Goal: Task Accomplishment & Management: Manage account settings

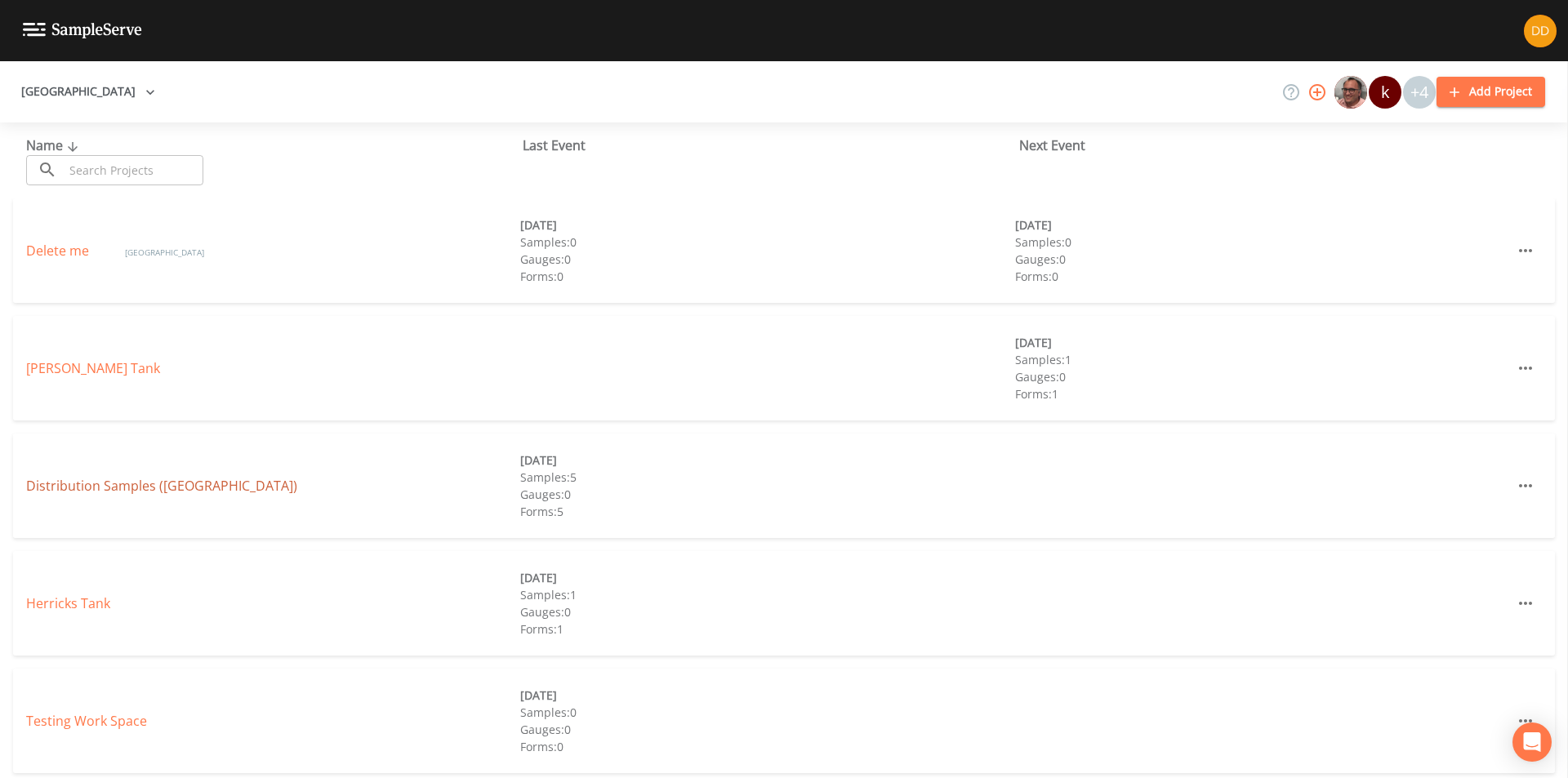
click at [133, 488] on link "Distribution Samples ([GEOGRAPHIC_DATA])" at bounding box center [161, 486] width 271 height 18
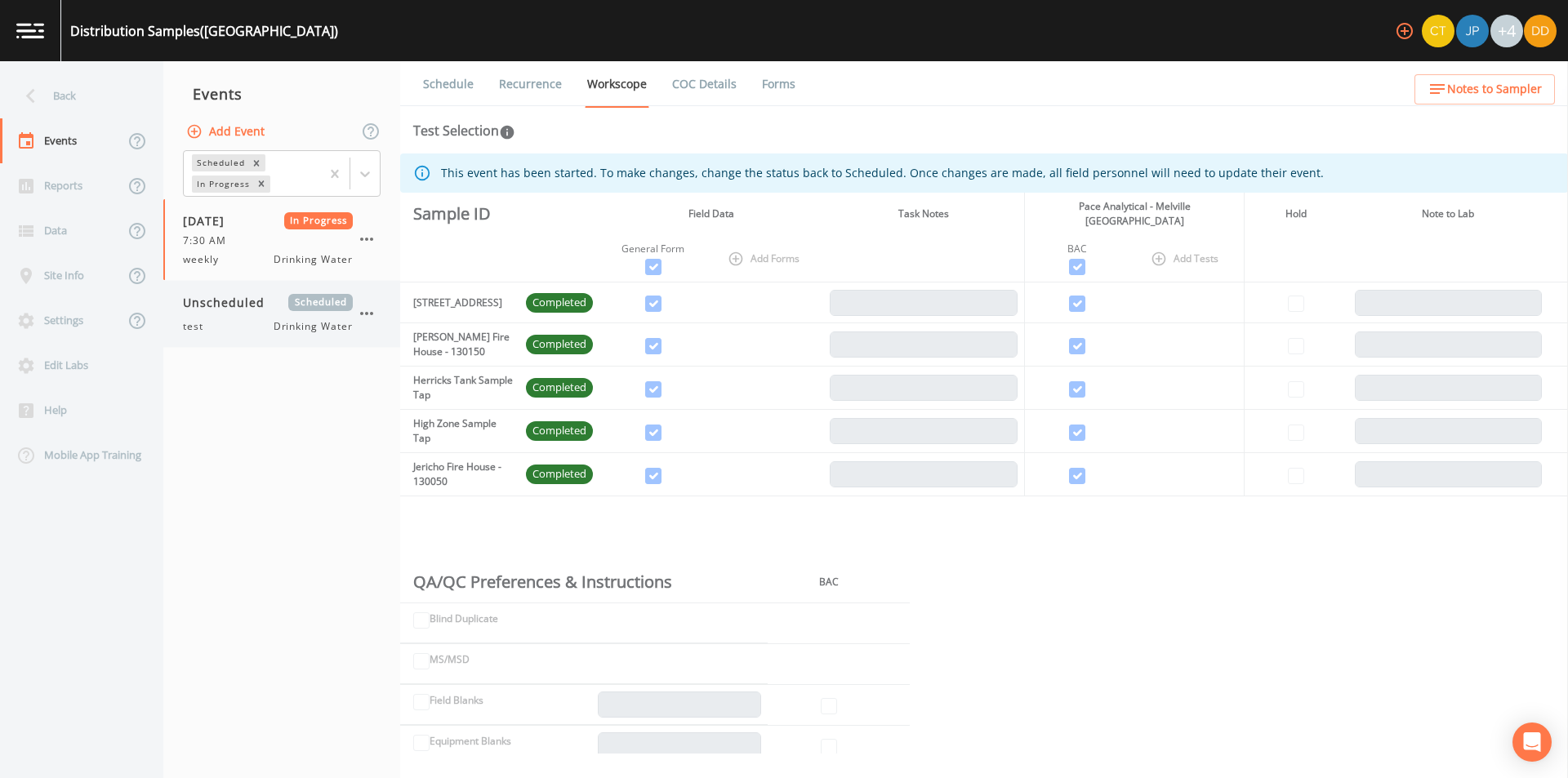
click at [363, 315] on icon "button" at bounding box center [367, 314] width 20 height 20
click at [400, 424] on ul "Mark In-Progress [PERSON_NAME] Complete Duplicate Delete" at bounding box center [433, 365] width 161 height 131
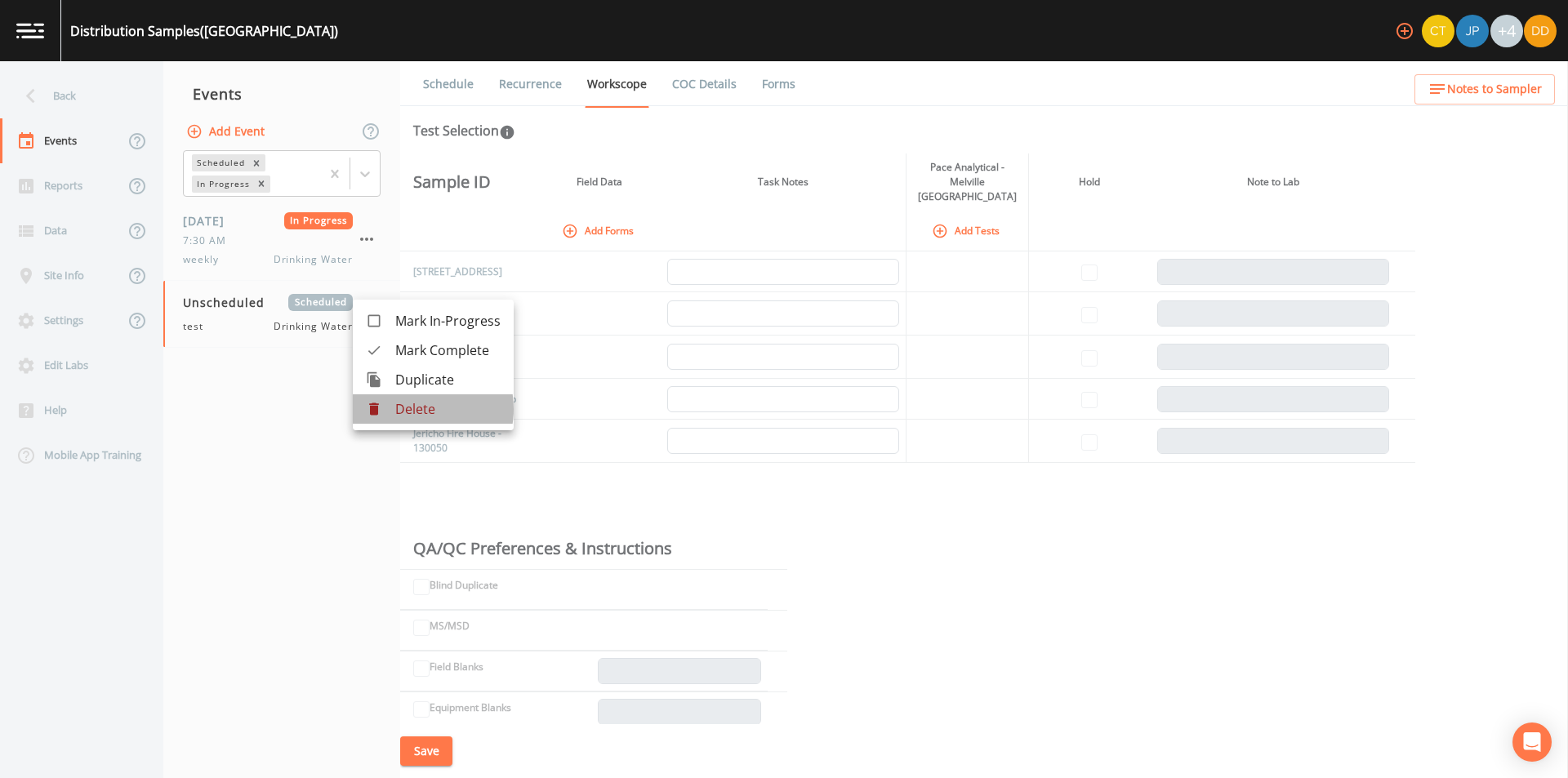
click at [410, 409] on p "Delete" at bounding box center [447, 409] width 105 height 20
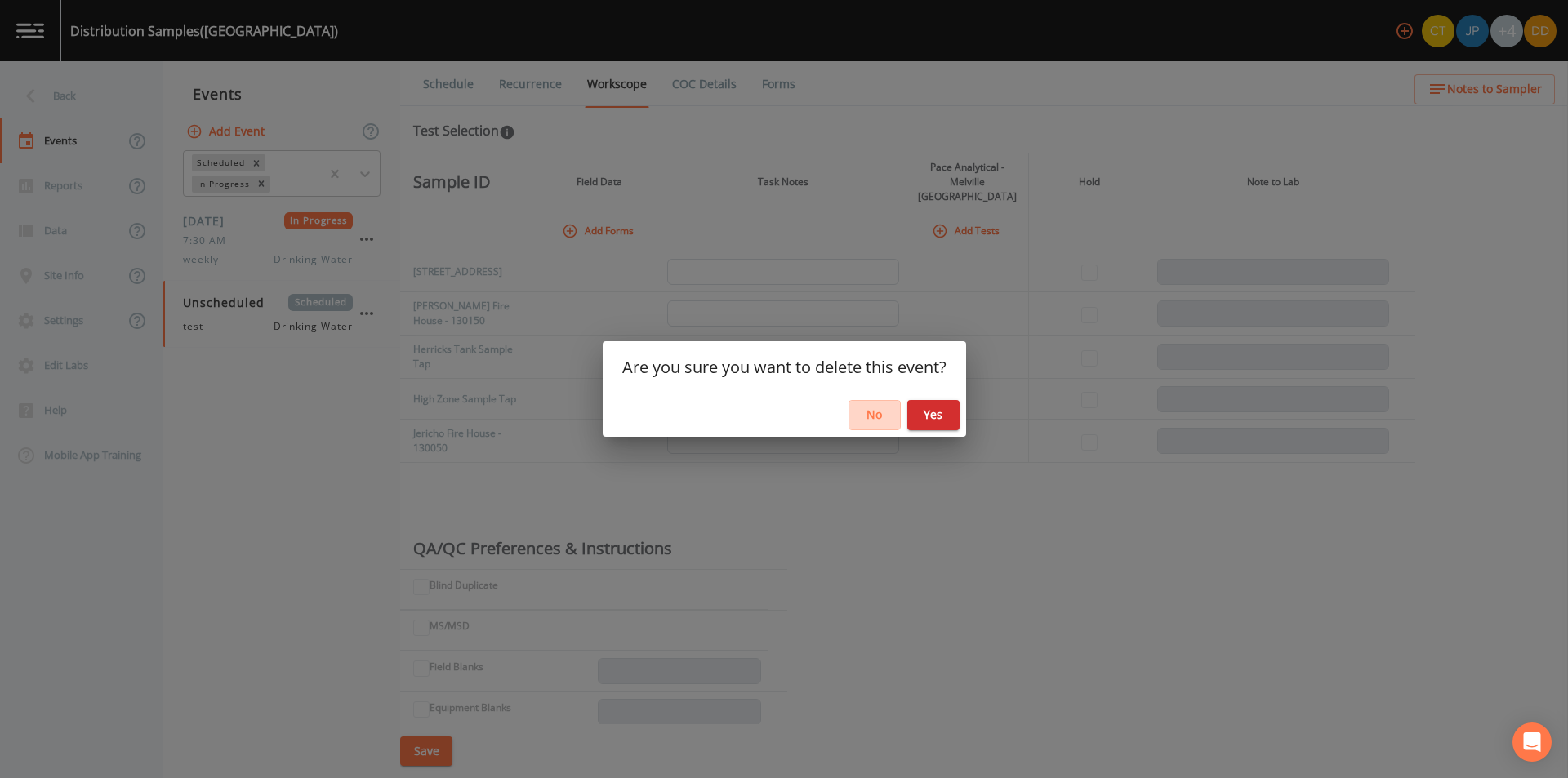
click at [887, 407] on button "No" at bounding box center [874, 415] width 52 height 30
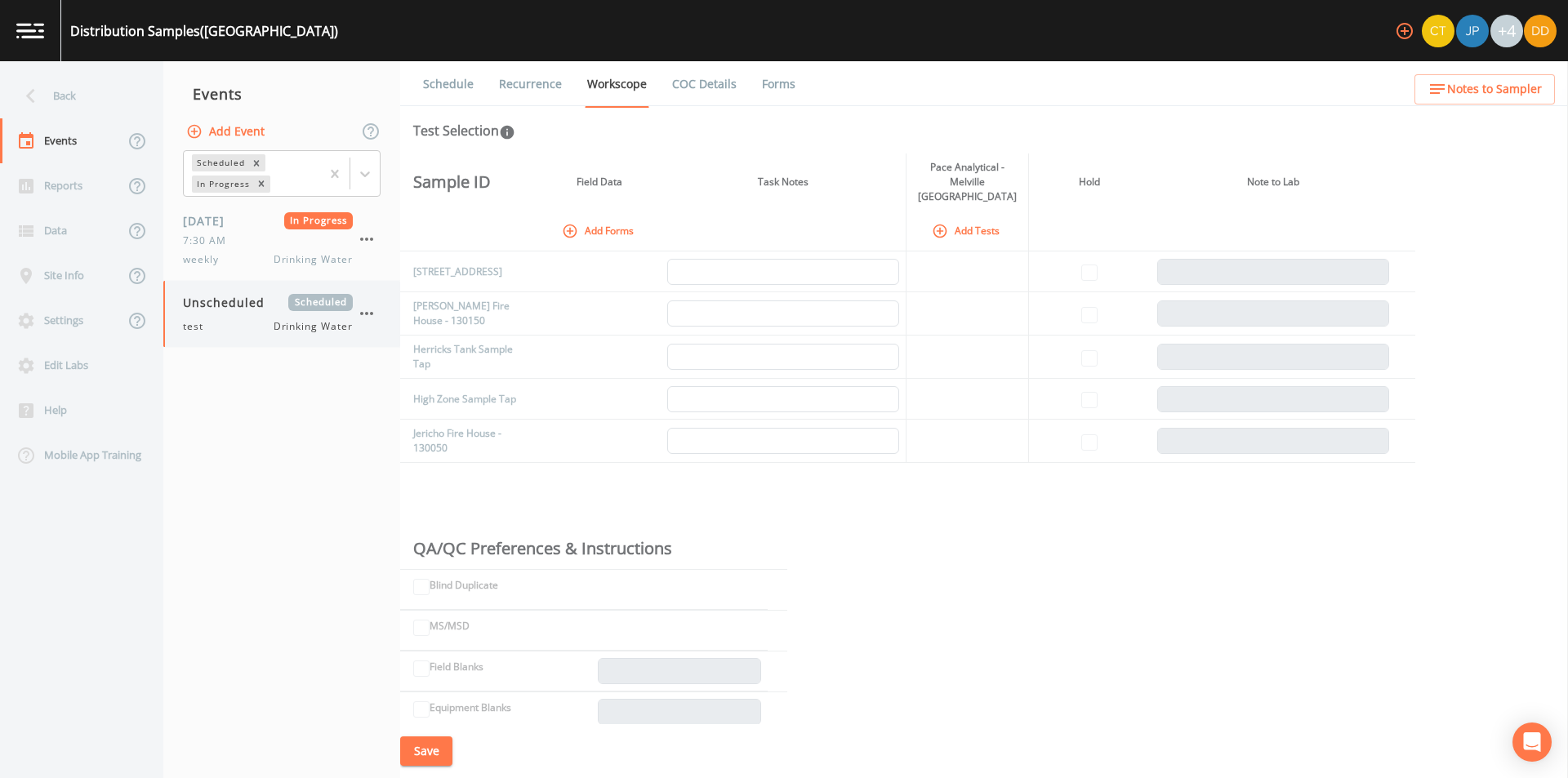
click at [368, 312] on icon "button" at bounding box center [367, 314] width 20 height 20
click at [437, 415] on p "Delete" at bounding box center [447, 409] width 105 height 20
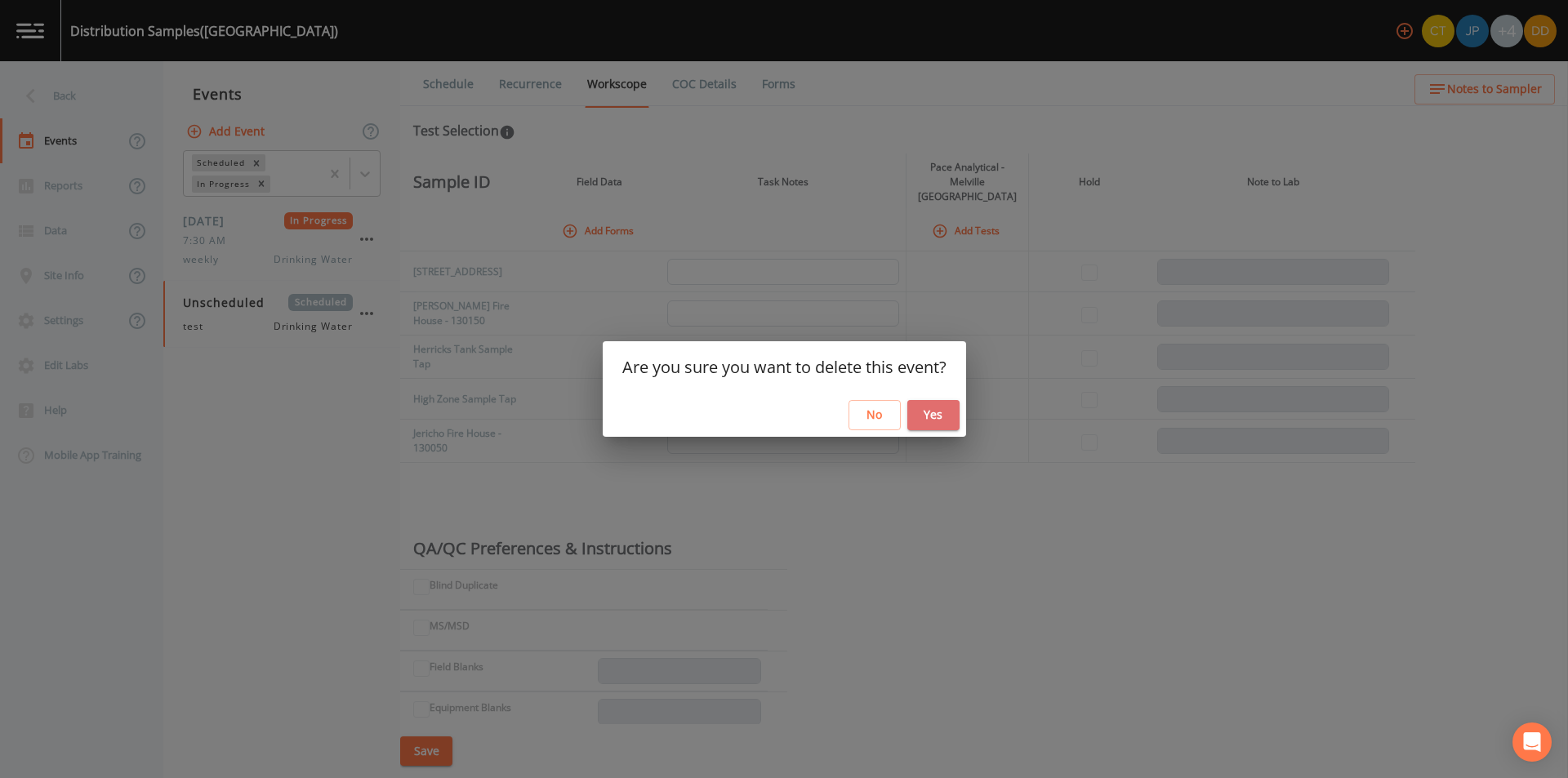
click at [925, 411] on button "Yes" at bounding box center [933, 415] width 52 height 30
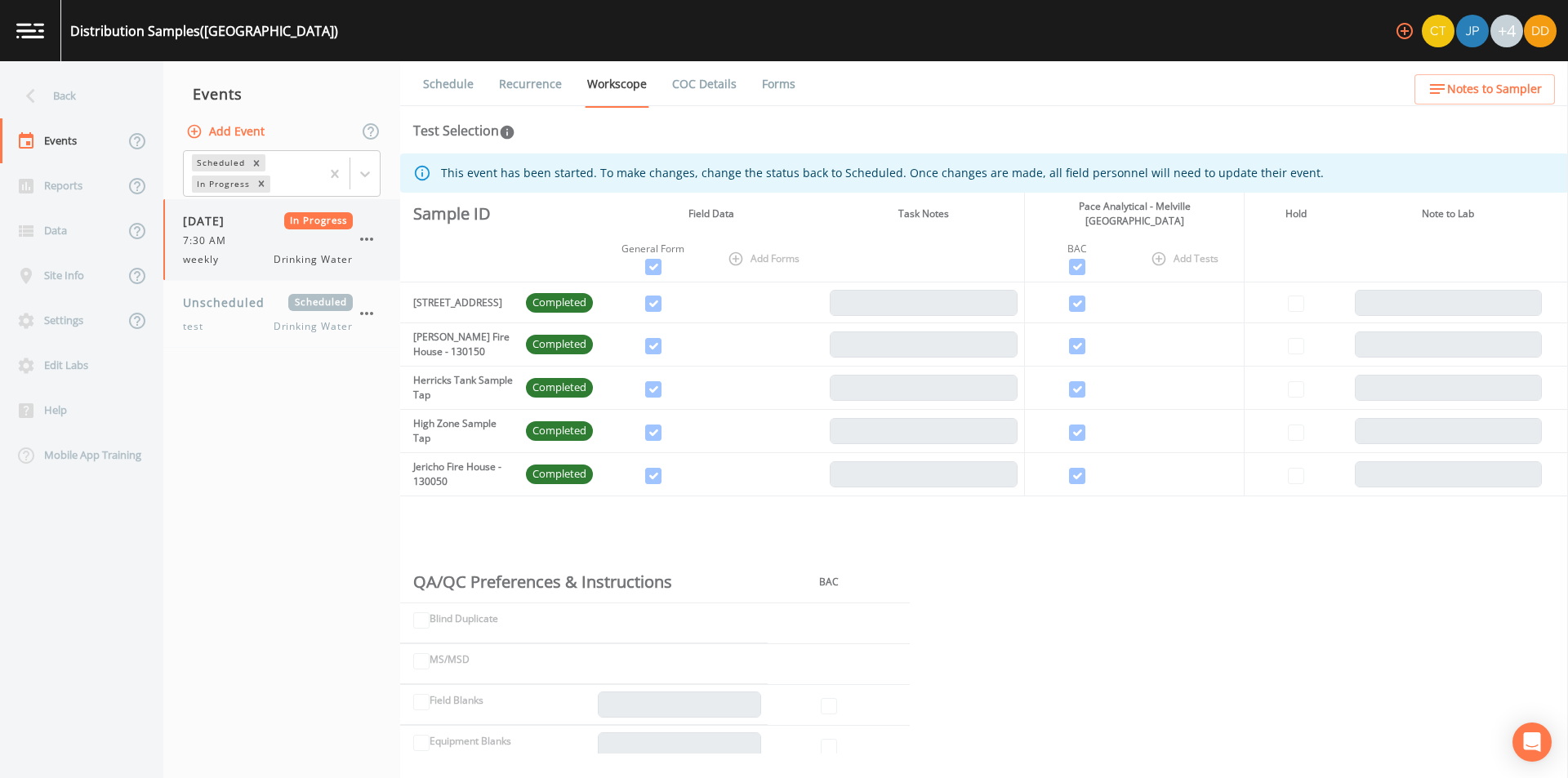
click at [264, 254] on div "weekly Drinking Water" at bounding box center [267, 260] width 170 height 15
click at [373, 242] on icon "button" at bounding box center [367, 239] width 20 height 20
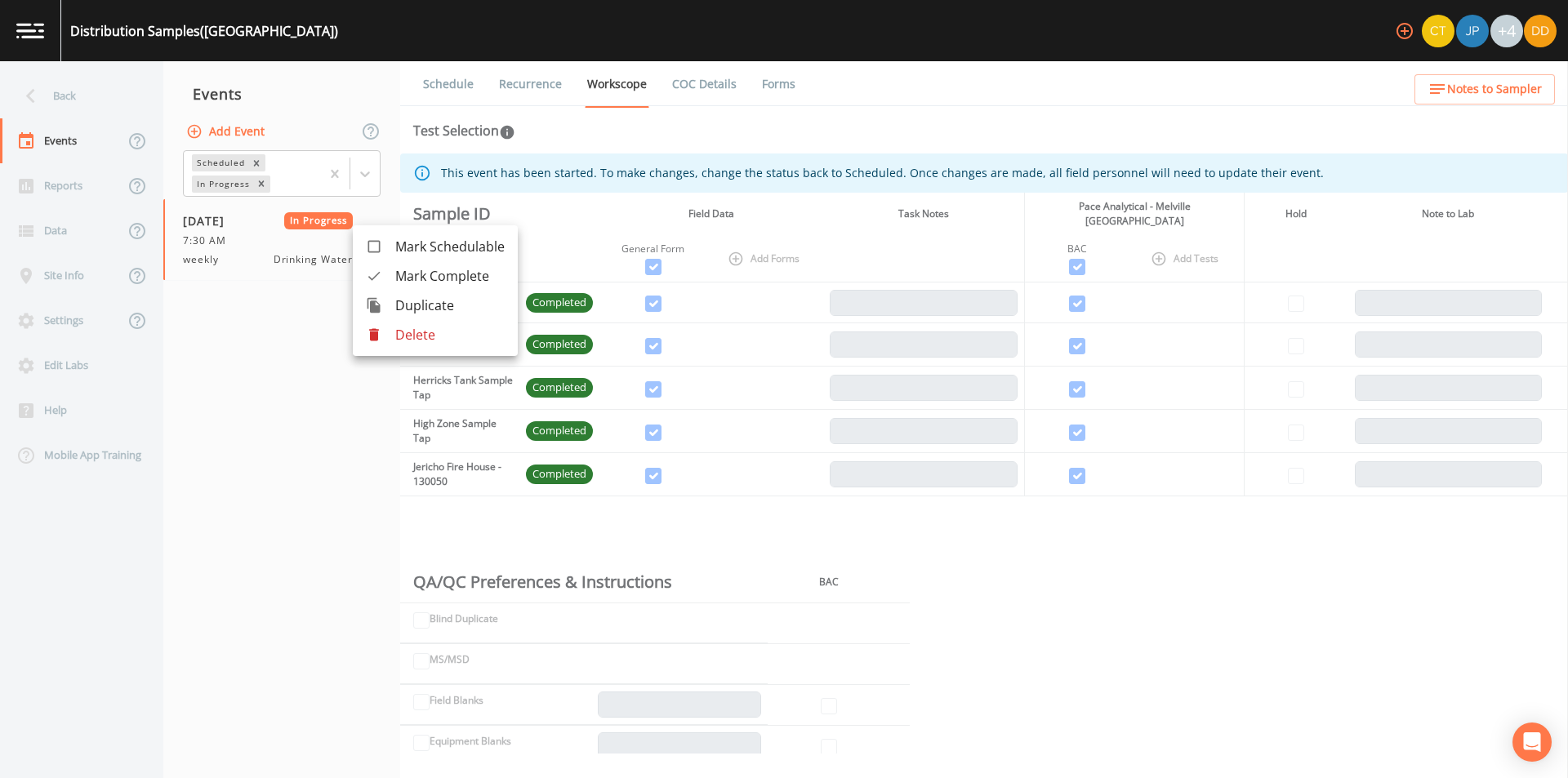
drag, startPoint x: 228, startPoint y: 411, endPoint x: 328, endPoint y: 155, distance: 274.8
click at [233, 407] on div at bounding box center [784, 389] width 1568 height 778
click at [218, 132] on button "Add Event" at bounding box center [227, 132] width 89 height 30
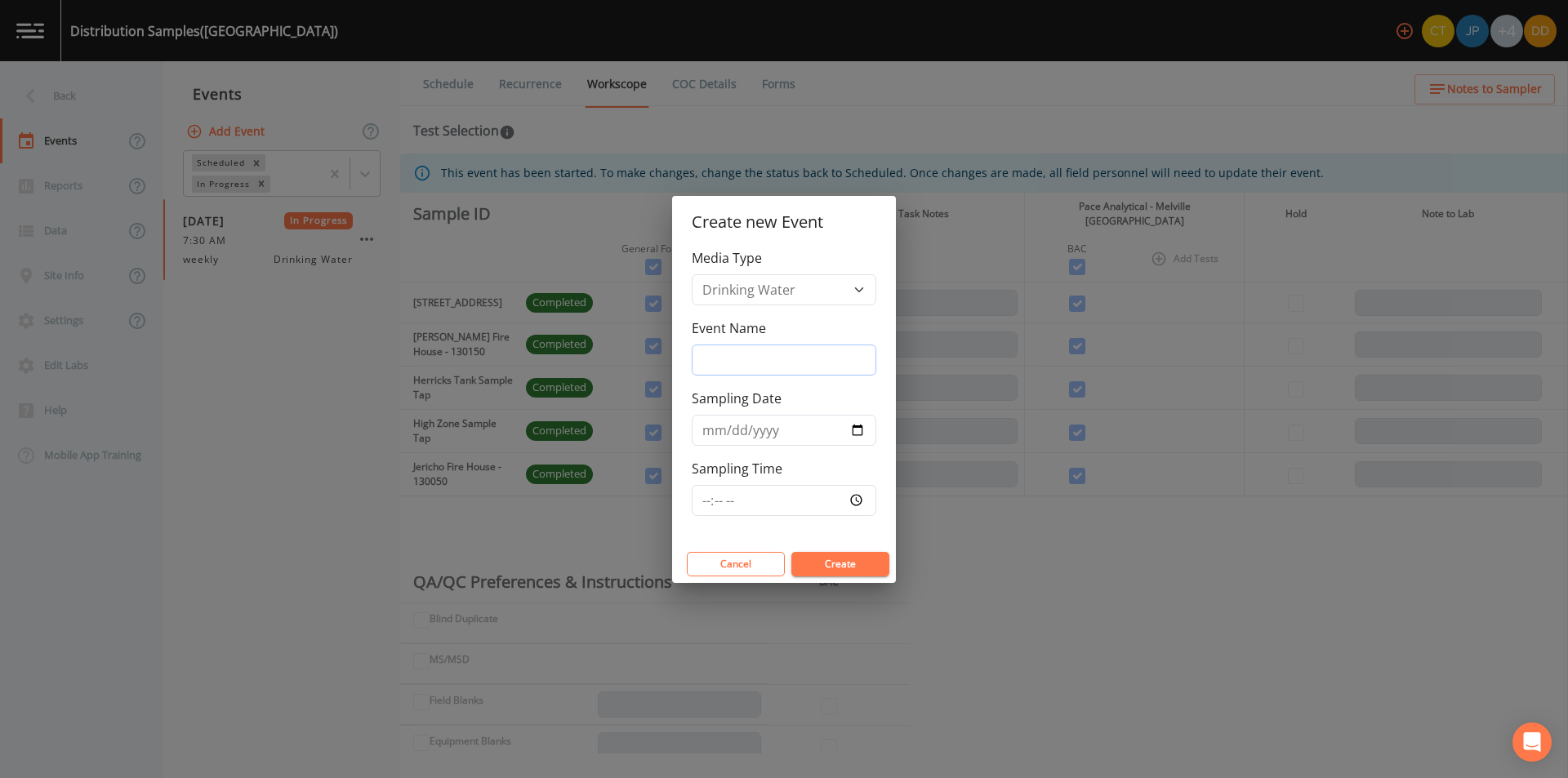
click at [804, 366] on input "Event Name" at bounding box center [783, 359] width 185 height 31
type input "weekly"
click at [858, 430] on input "Sampling Date" at bounding box center [783, 430] width 185 height 31
type input "[DATE]"
click at [788, 506] on input "Sampling Time" at bounding box center [783, 500] width 185 height 31
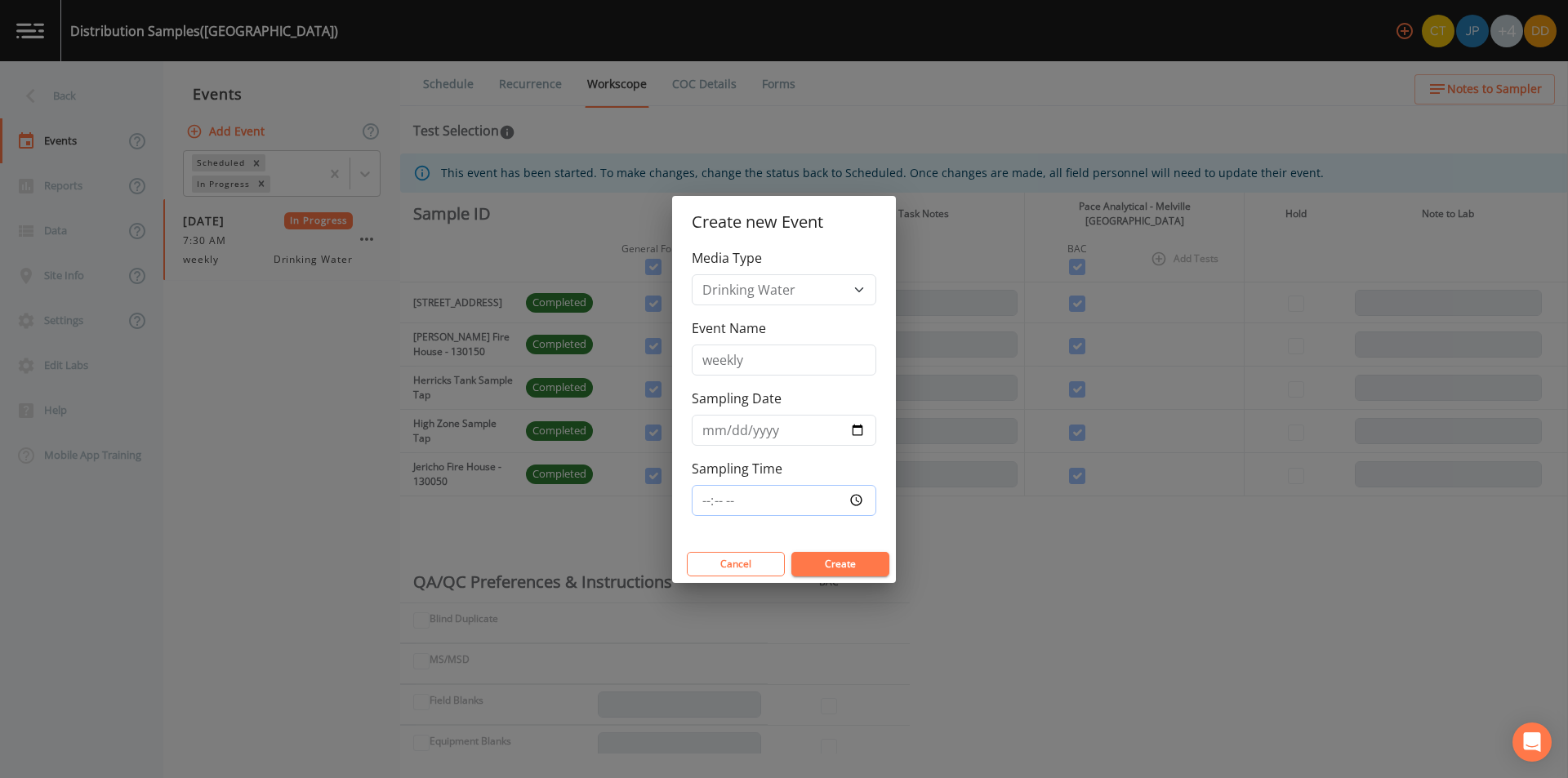
type input "07:30"
click at [856, 572] on button "Create" at bounding box center [840, 564] width 98 height 25
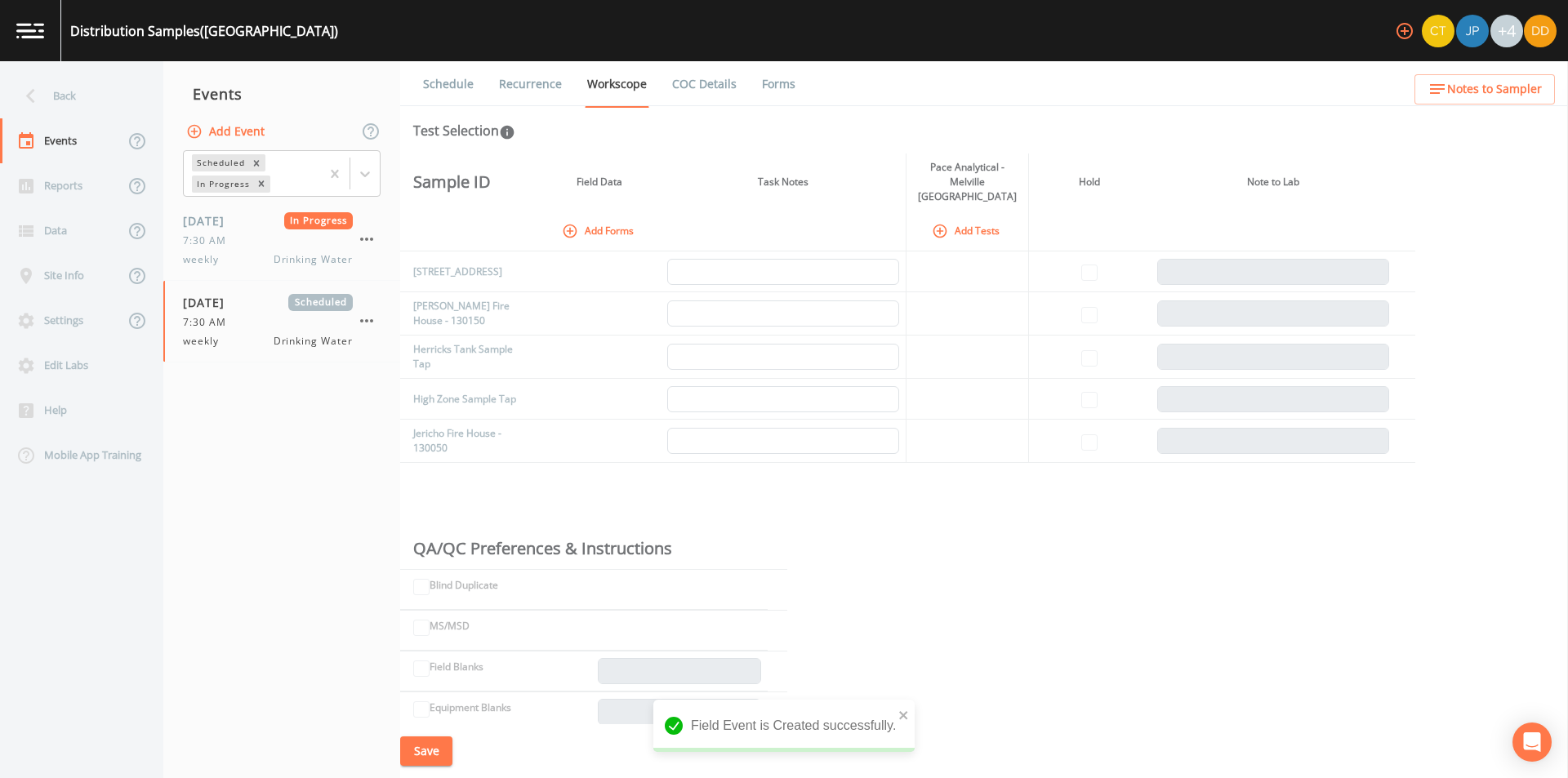
click at [575, 223] on icon "button" at bounding box center [570, 231] width 17 height 17
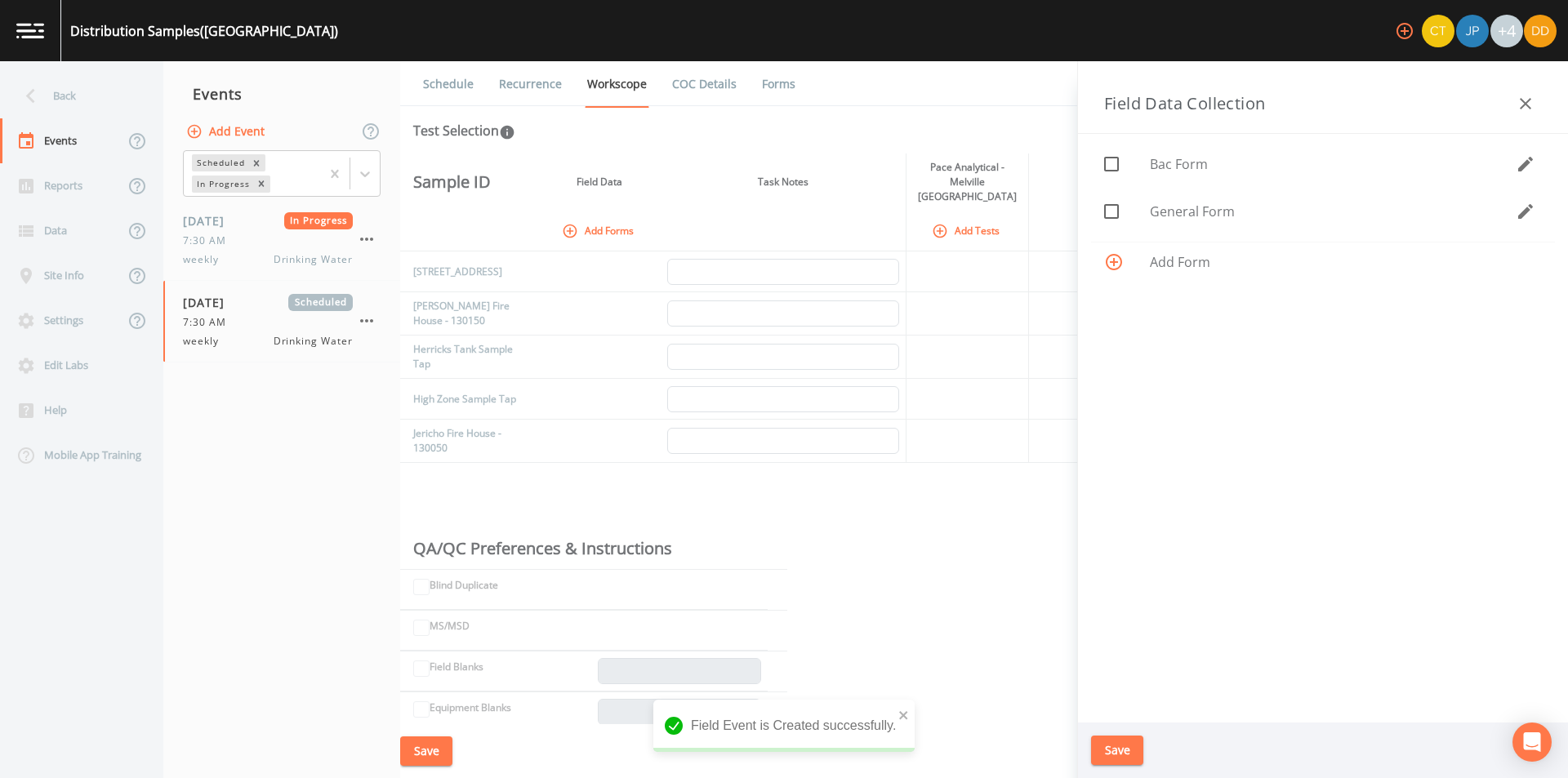
click at [1189, 219] on span "General Form" at bounding box center [1333, 212] width 366 height 20
checkbox input "true"
click at [1104, 748] on button "Save" at bounding box center [1117, 751] width 52 height 30
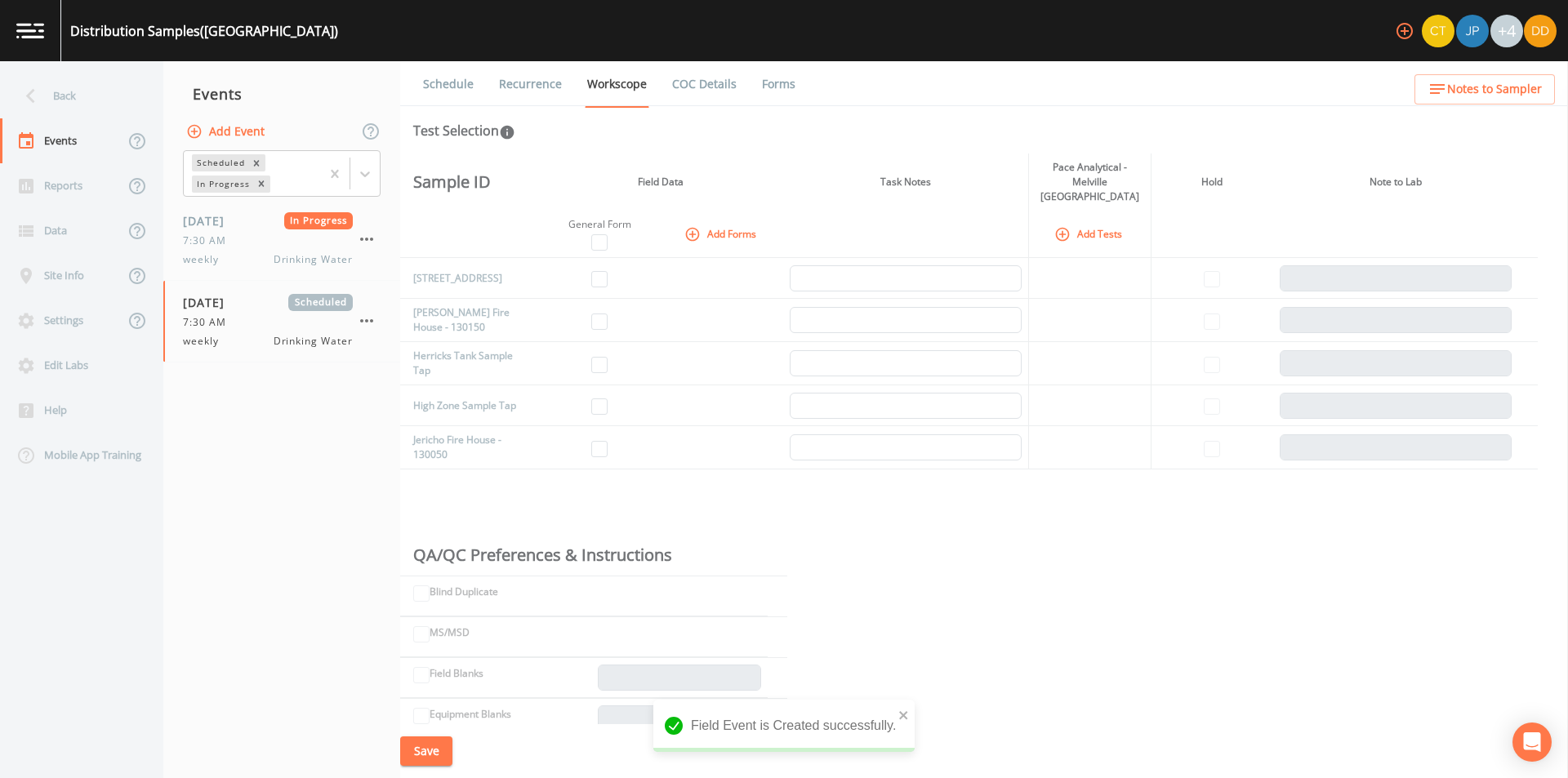
click at [1065, 226] on icon "button" at bounding box center [1062, 234] width 17 height 17
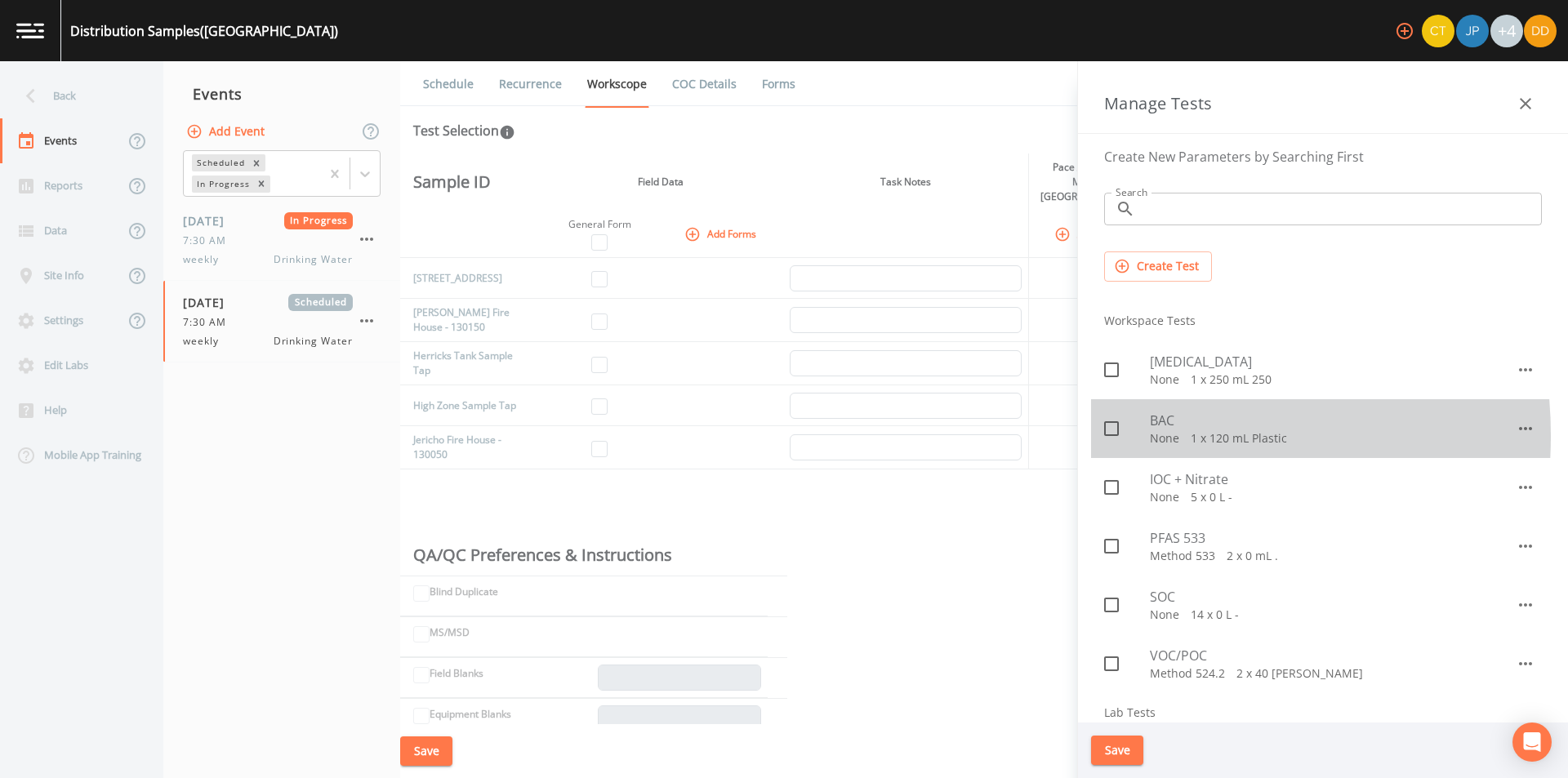
click at [1125, 436] on span at bounding box center [1111, 428] width 34 height 34
checkbox input "true"
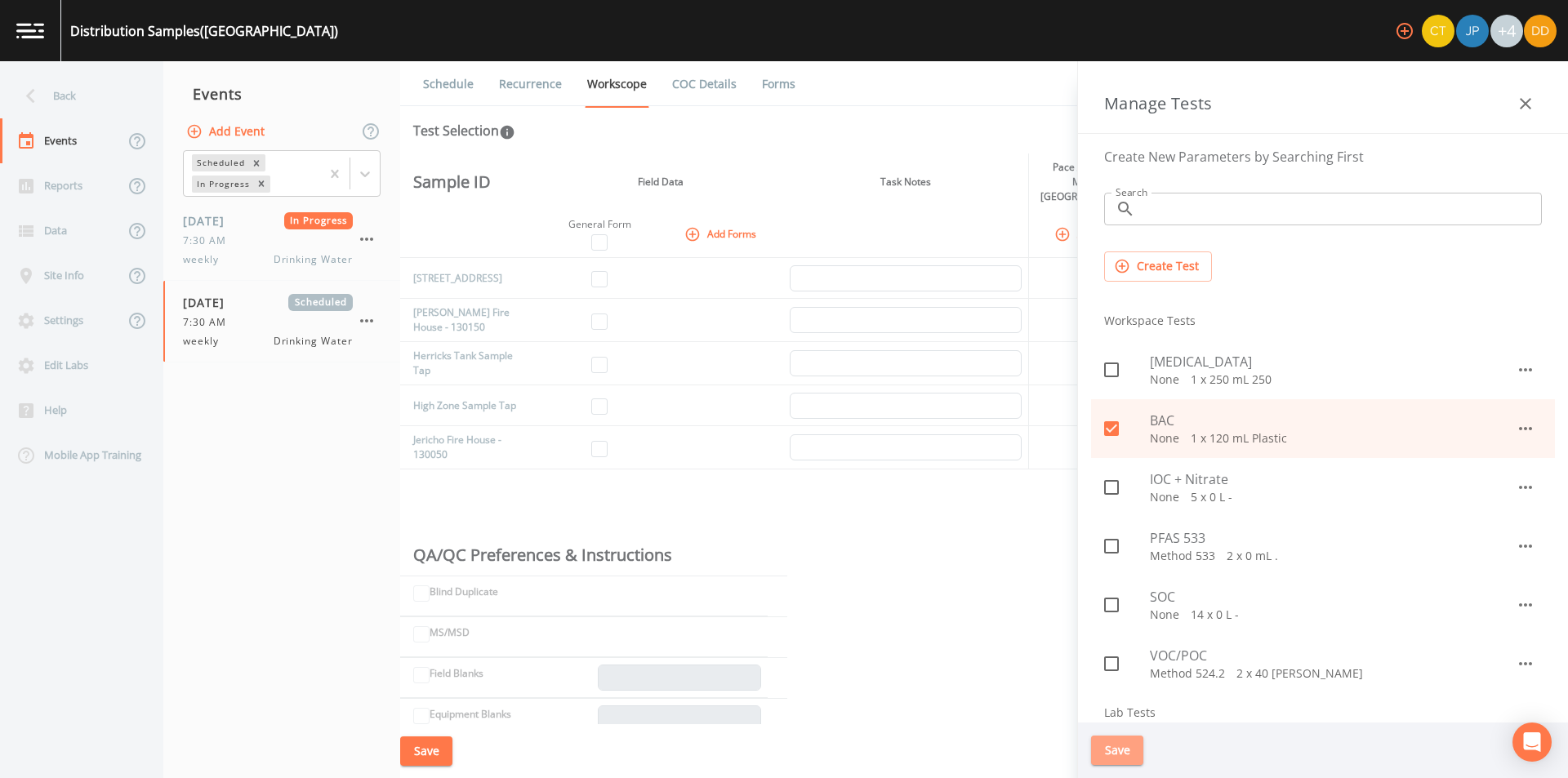
click at [1110, 747] on button "Save" at bounding box center [1117, 751] width 52 height 30
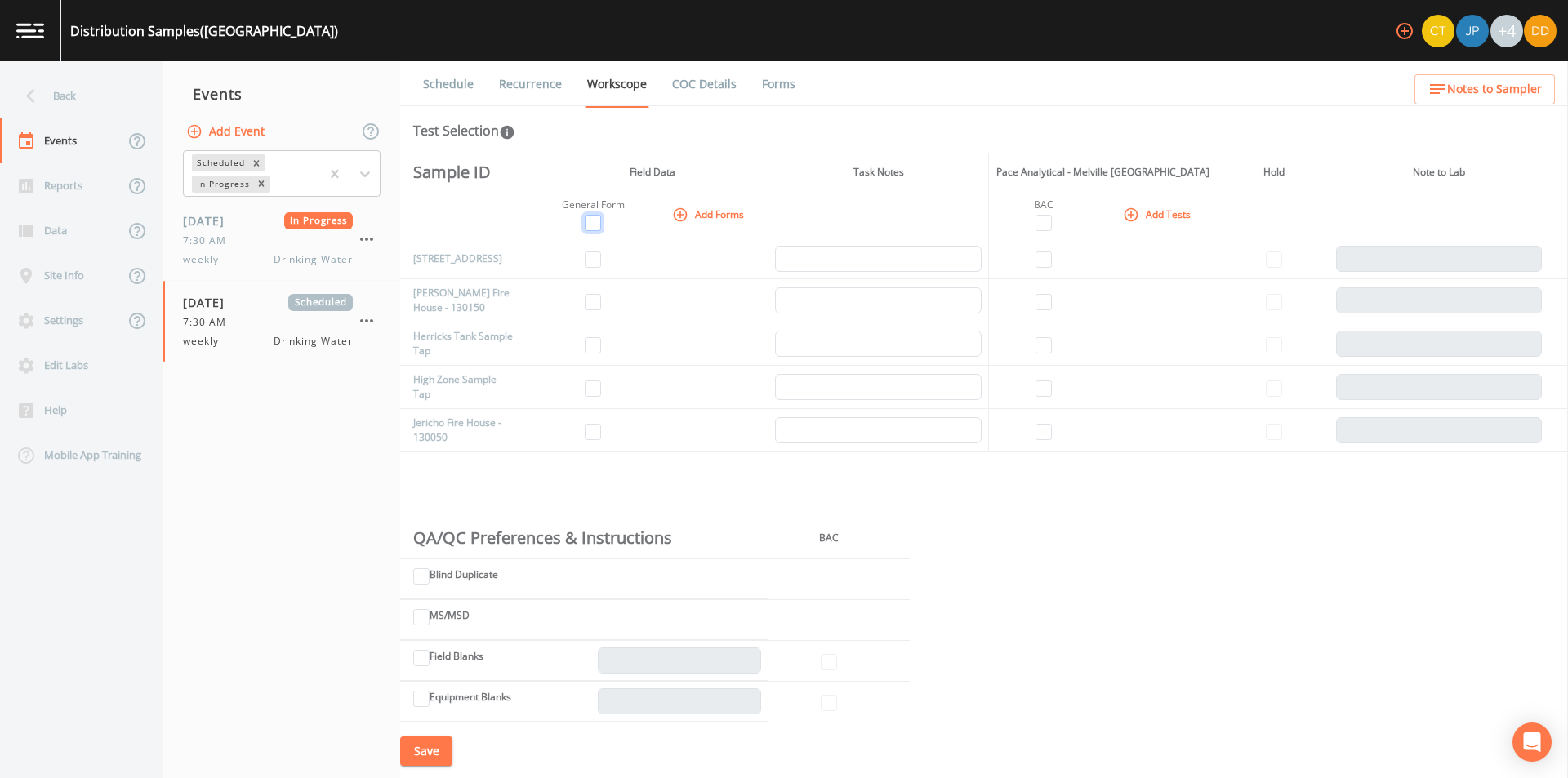
click at [599, 224] on input "checkbox" at bounding box center [593, 223] width 17 height 17
checkbox input "true"
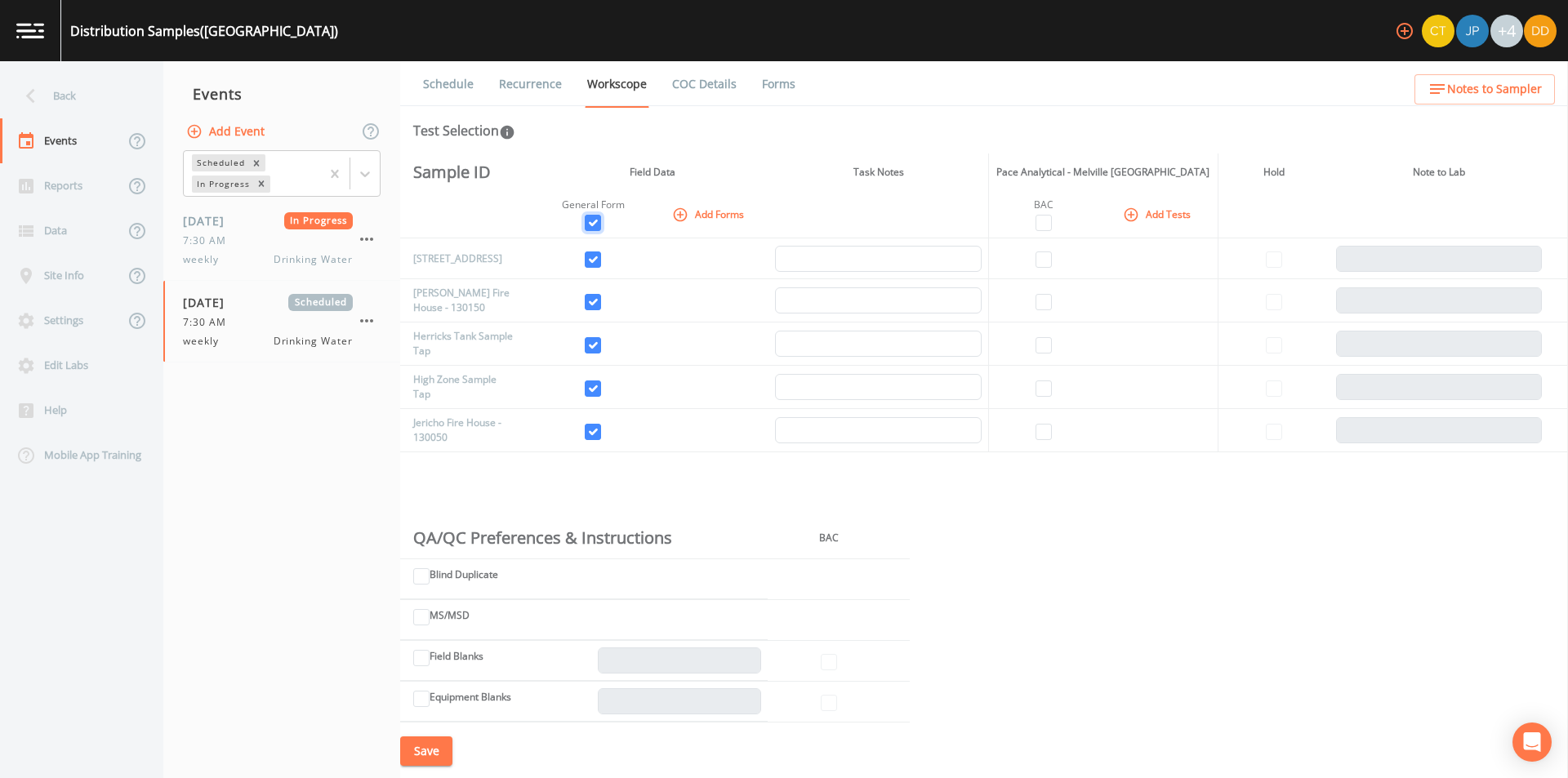
checkbox input "true"
click at [1043, 215] on input "checkbox" at bounding box center [1044, 223] width 17 height 17
checkbox input "true"
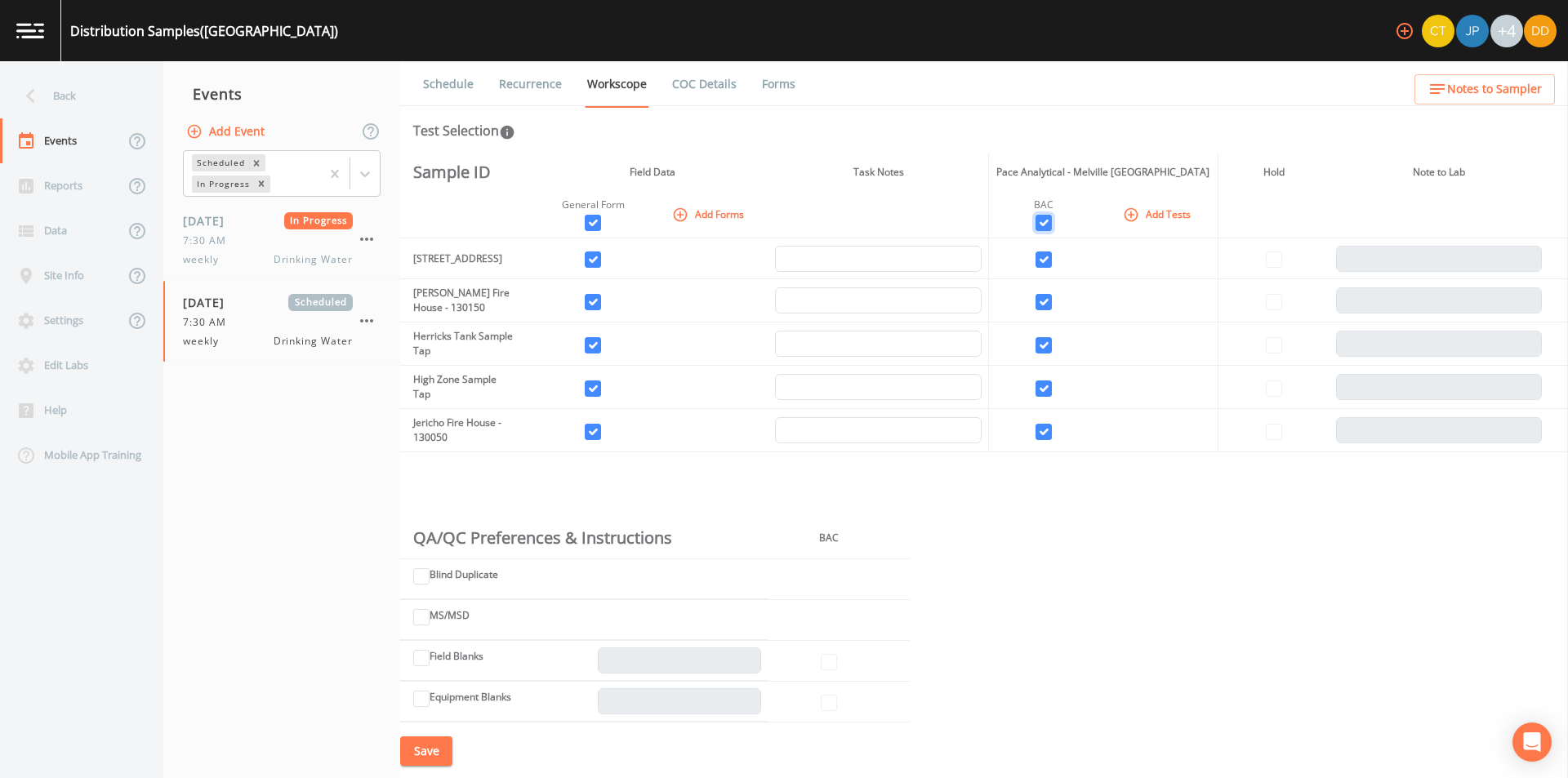
checkbox input "true"
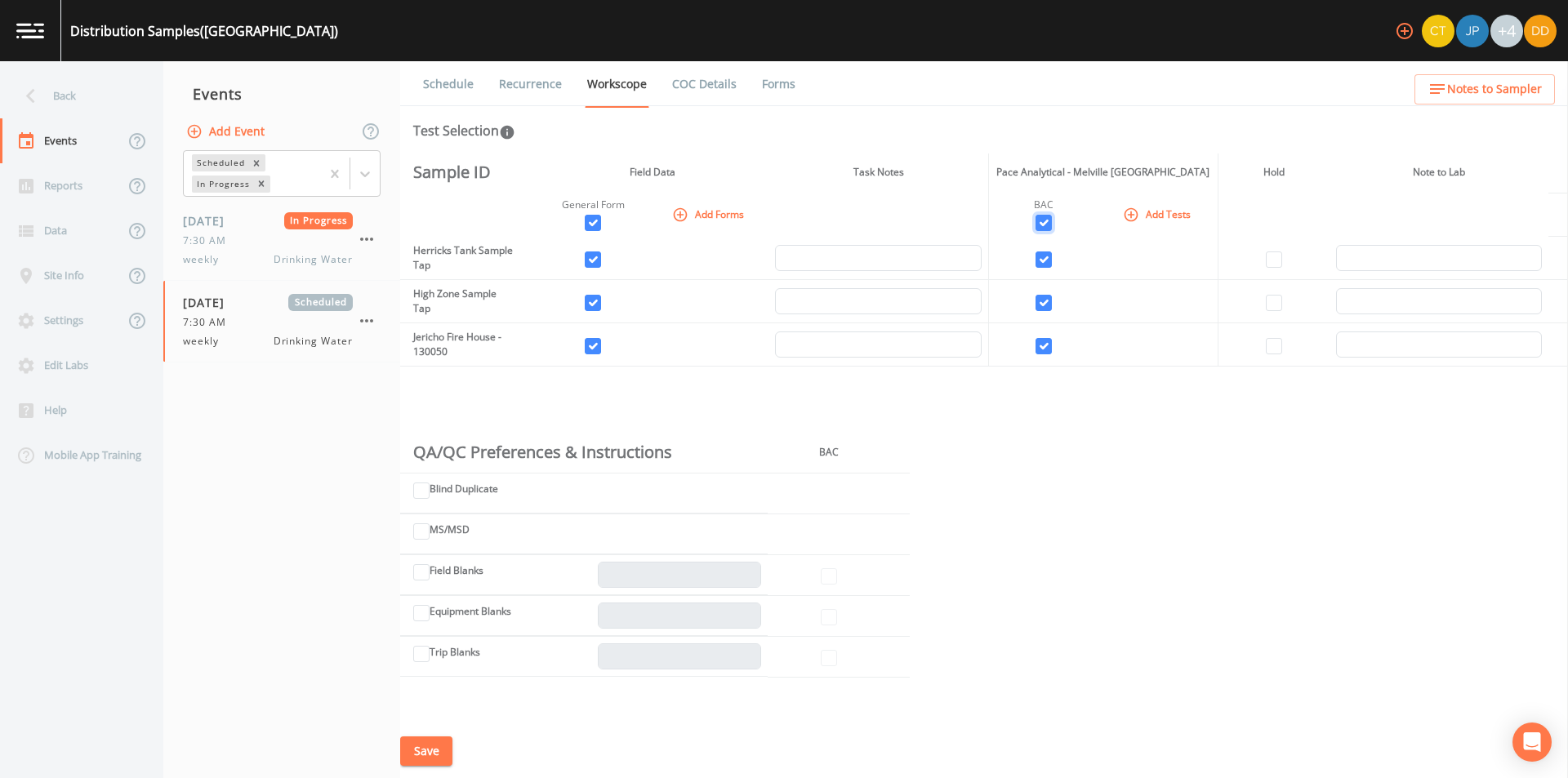
scroll to position [254, 0]
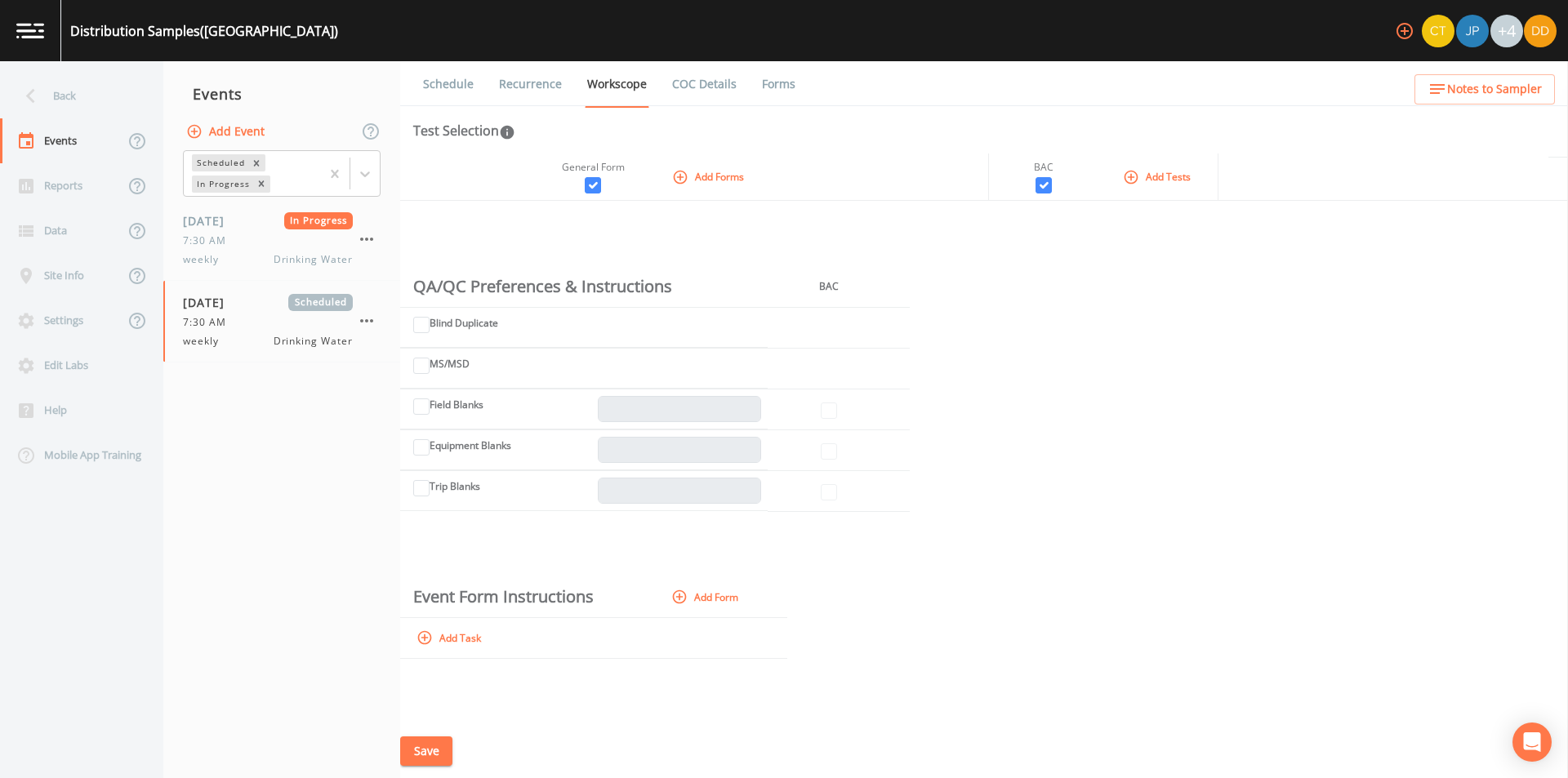
click at [421, 750] on button "Save" at bounding box center [426, 752] width 52 height 30
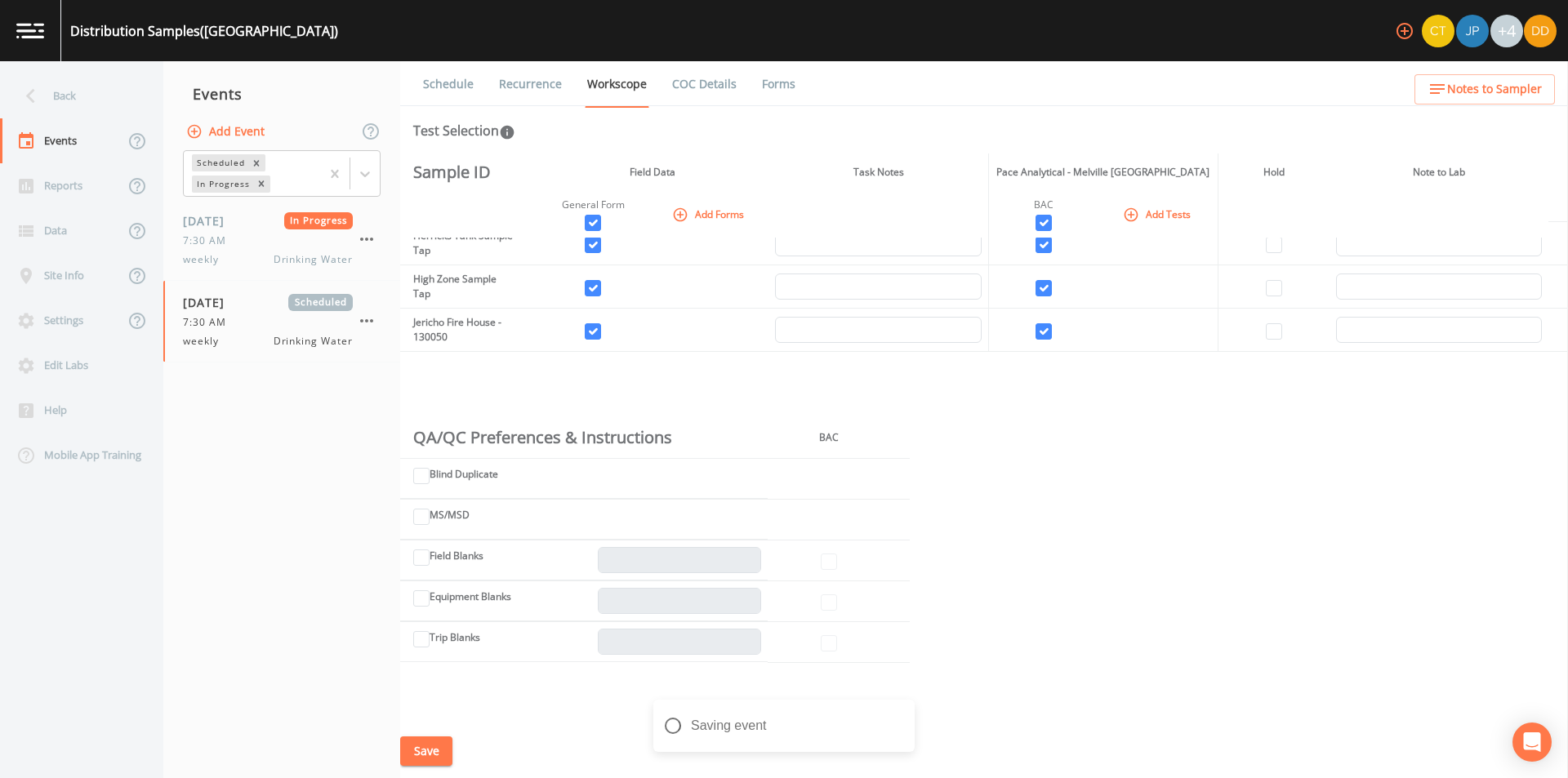
scroll to position [0, 0]
